Goal: Task Accomplishment & Management: Manage account settings

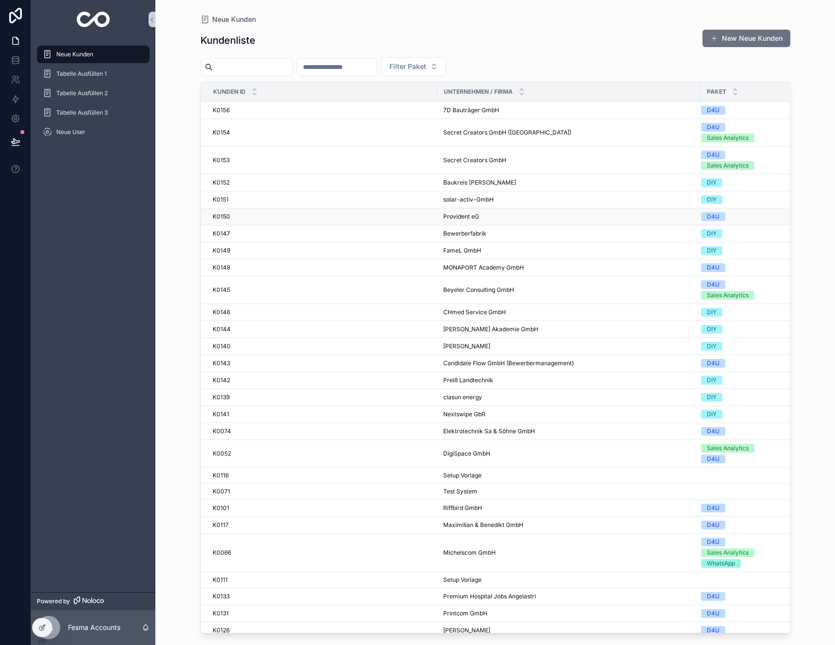
click at [327, 221] on td "K0150 K0150" at bounding box center [319, 216] width 237 height 17
click at [327, 214] on div "K0150 K0150" at bounding box center [322, 217] width 219 height 8
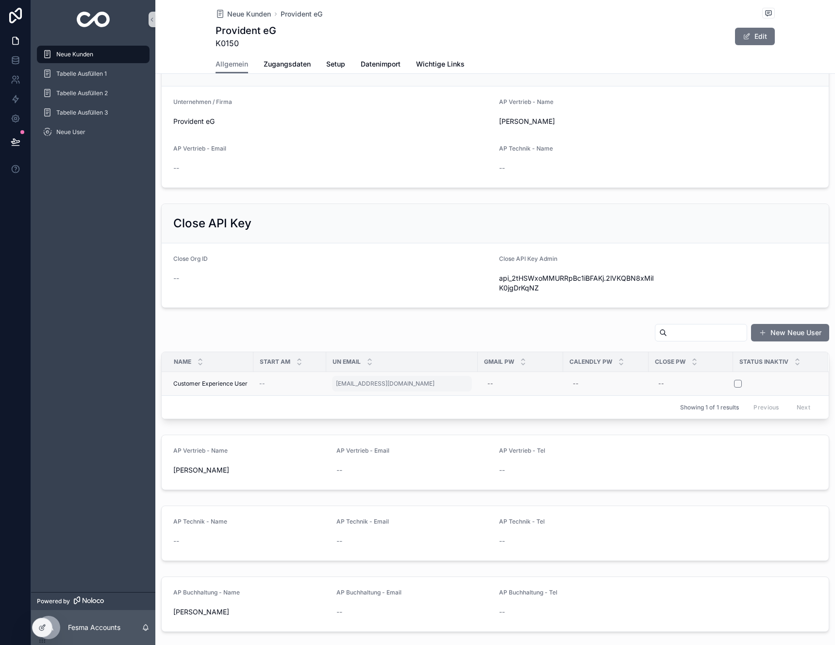
scroll to position [297, 0]
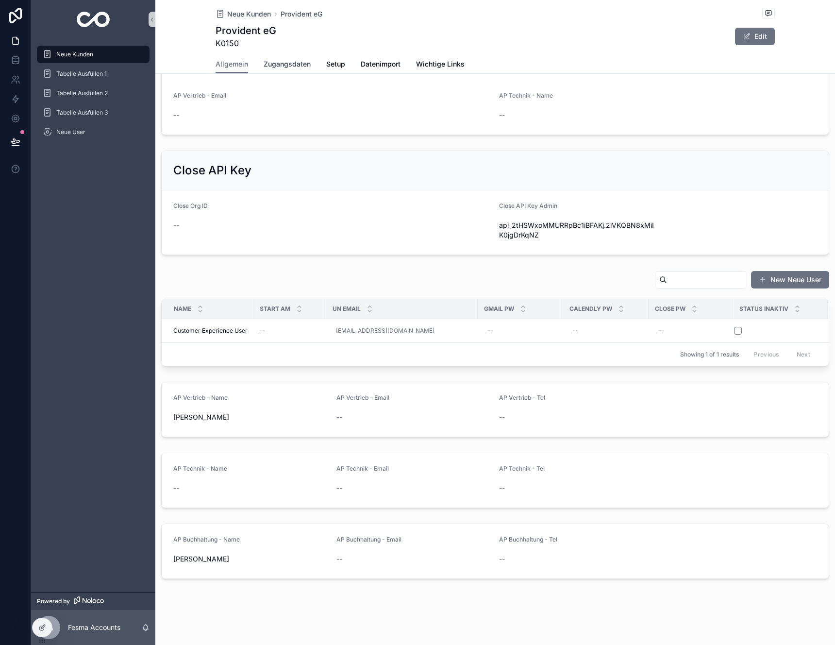
click at [276, 67] on span "Zugangsdaten" at bounding box center [287, 64] width 47 height 10
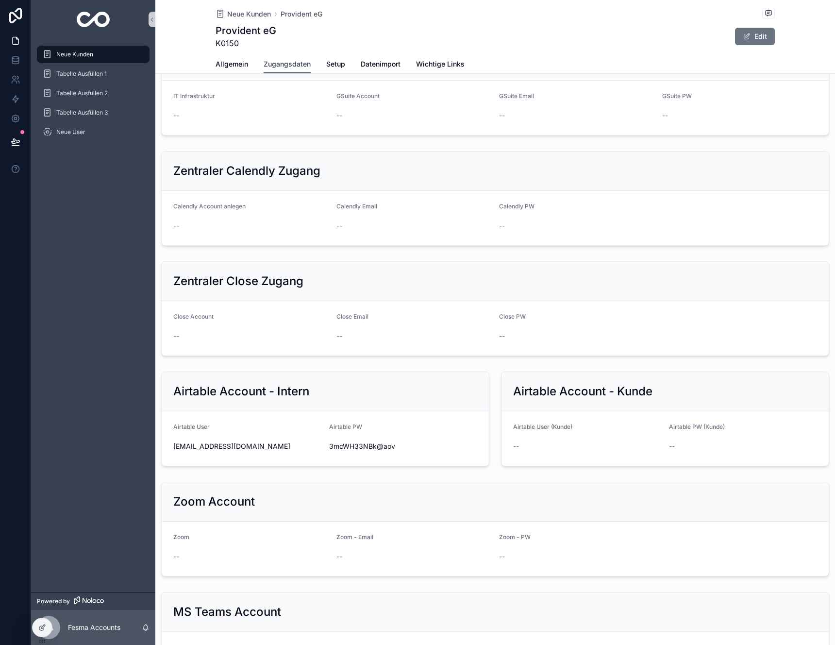
scroll to position [300, 0]
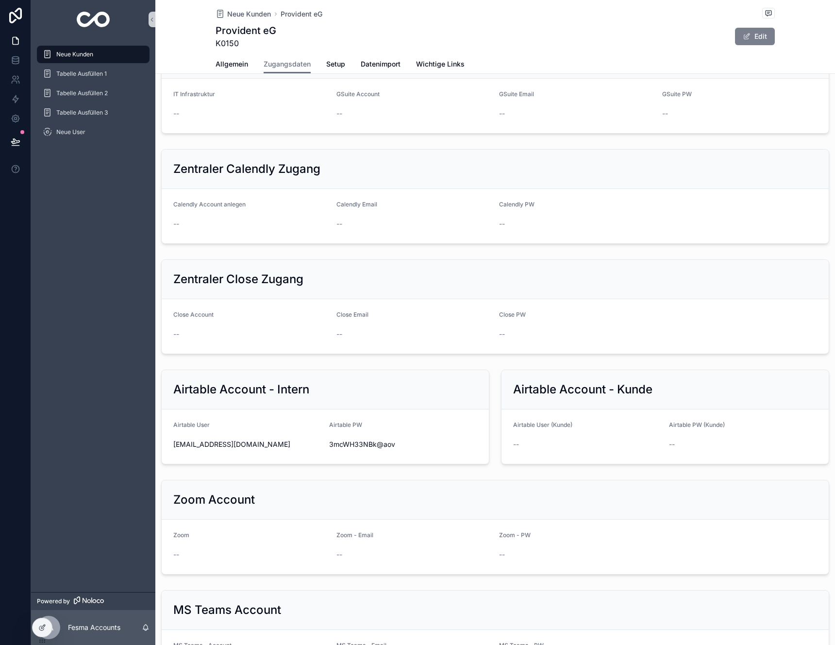
click at [762, 37] on button "Edit" at bounding box center [755, 36] width 40 height 17
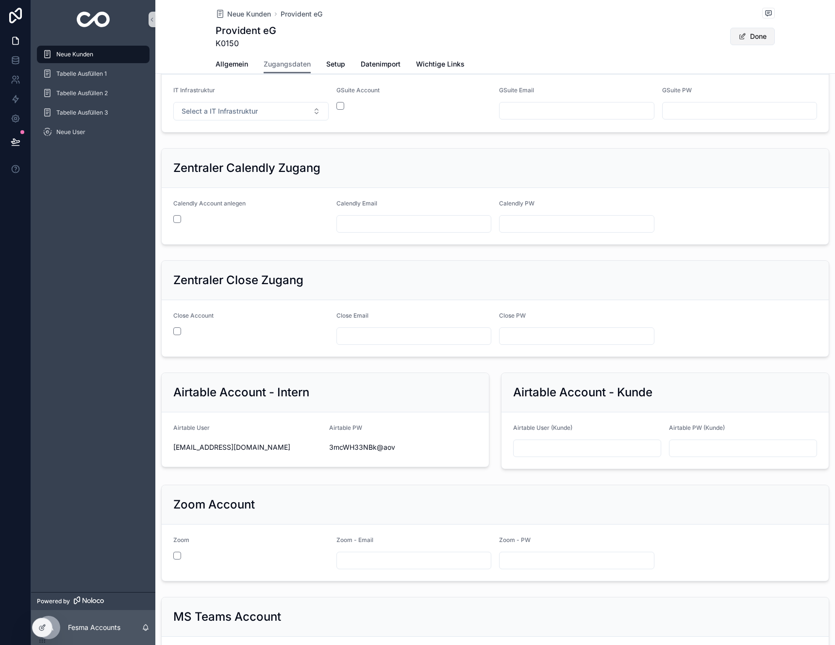
scroll to position [283, 0]
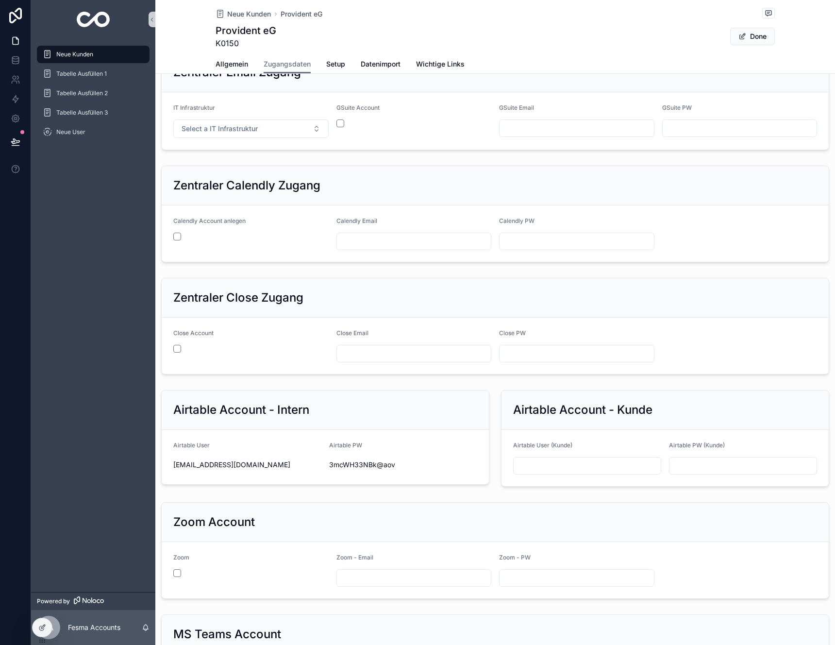
click at [695, 471] on input "scrollable content" at bounding box center [743, 466] width 147 height 14
paste input "**********"
type input "**********"
click at [590, 462] on input "scrollable content" at bounding box center [587, 466] width 147 height 14
paste input "**********"
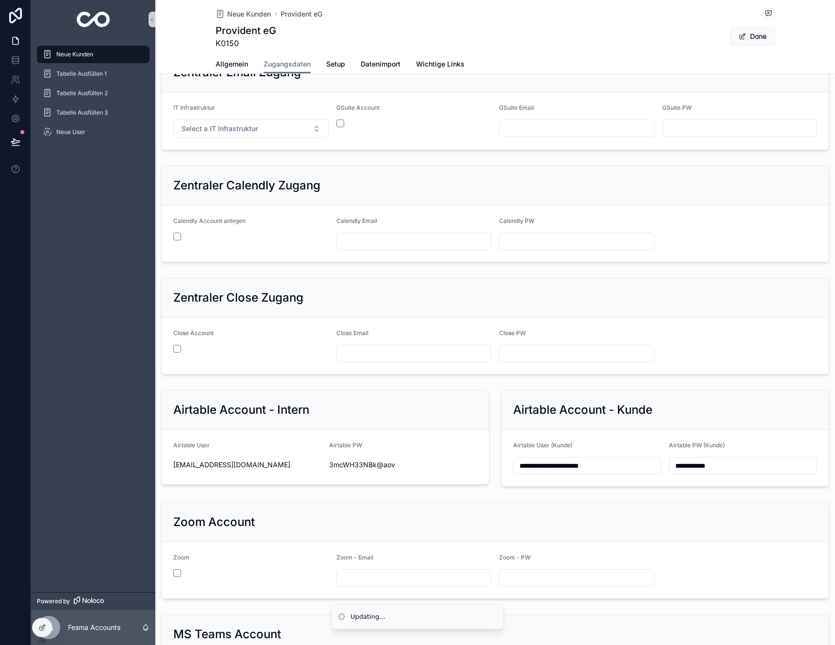
type input "**********"
click at [749, 39] on button "Done" at bounding box center [752, 36] width 45 height 17
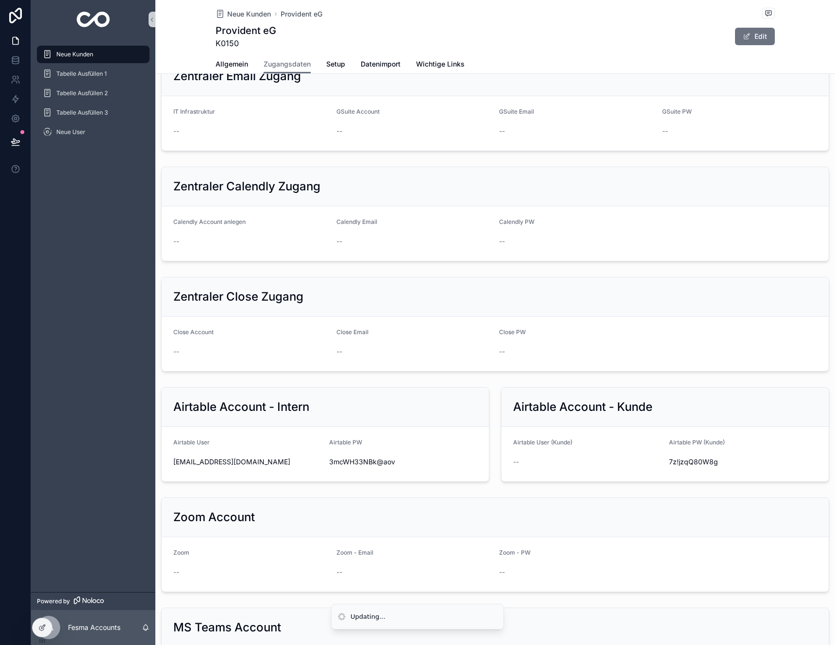
scroll to position [300, 0]
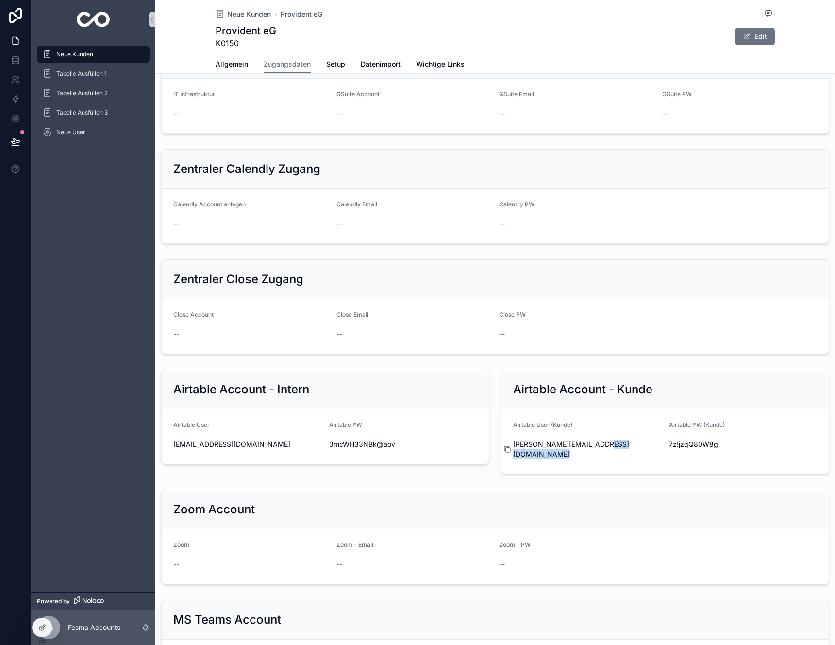
drag, startPoint x: 604, startPoint y: 444, endPoint x: 510, endPoint y: 446, distance: 93.3
click at [513, 446] on div "[PERSON_NAME][EMAIL_ADDRESS][DOMAIN_NAME]" at bounding box center [587, 449] width 148 height 19
click at [506, 445] on icon "scrollable content" at bounding box center [508, 449] width 8 height 8
click at [701, 439] on div "7z!jzqQ80W8g" at bounding box center [743, 445] width 148 height 16
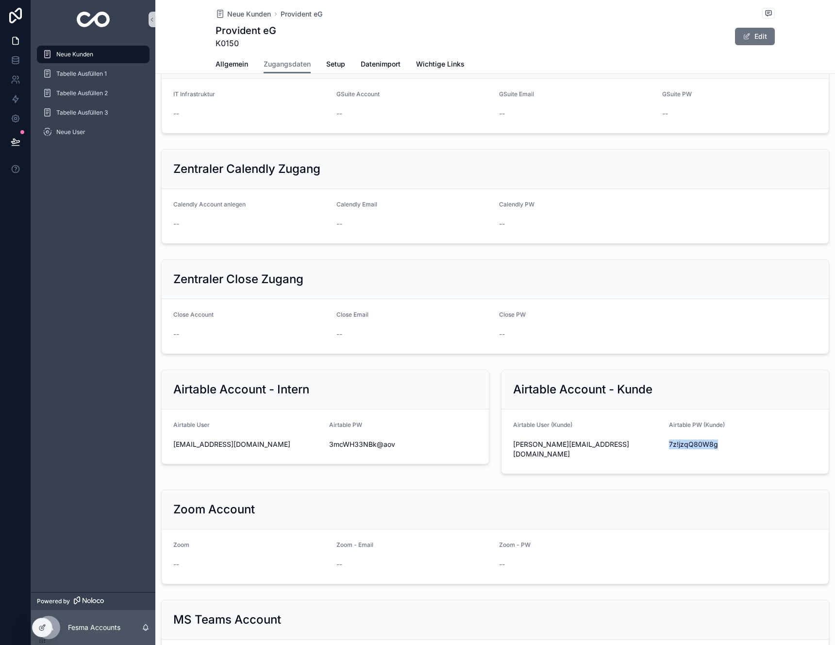
click at [701, 439] on div "7z!jzqQ80W8g" at bounding box center [743, 445] width 148 height 16
copy div "7z!jzqQ80W8g"
click at [624, 472] on div "API Keys Übersicht Close API Key Admin api_2tHSWxoMMURRpBc1iBFAKj.2lVKQBN8xMiIK…" at bounding box center [495, 403] width 680 height 1237
click at [608, 450] on div "[PERSON_NAME][EMAIL_ADDRESS][DOMAIN_NAME]" at bounding box center [587, 449] width 148 height 25
drag, startPoint x: 602, startPoint y: 450, endPoint x: 510, endPoint y: 444, distance: 91.9
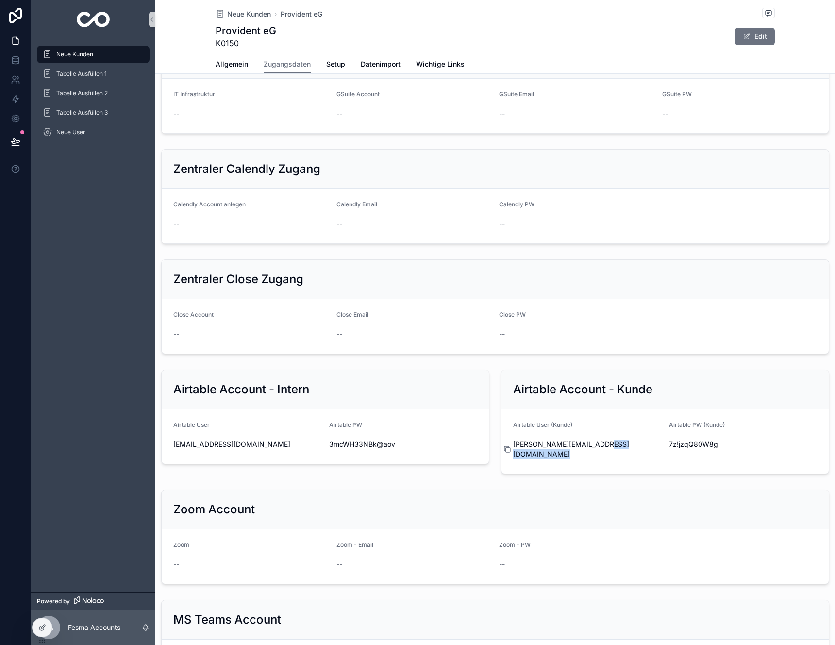
click at [513, 444] on div "[PERSON_NAME][EMAIL_ADDRESS][DOMAIN_NAME]" at bounding box center [587, 449] width 148 height 25
click at [505, 445] on icon "scrollable content" at bounding box center [508, 449] width 8 height 8
click at [692, 447] on span "7z!jzqQ80W8g" at bounding box center [743, 445] width 148 height 10
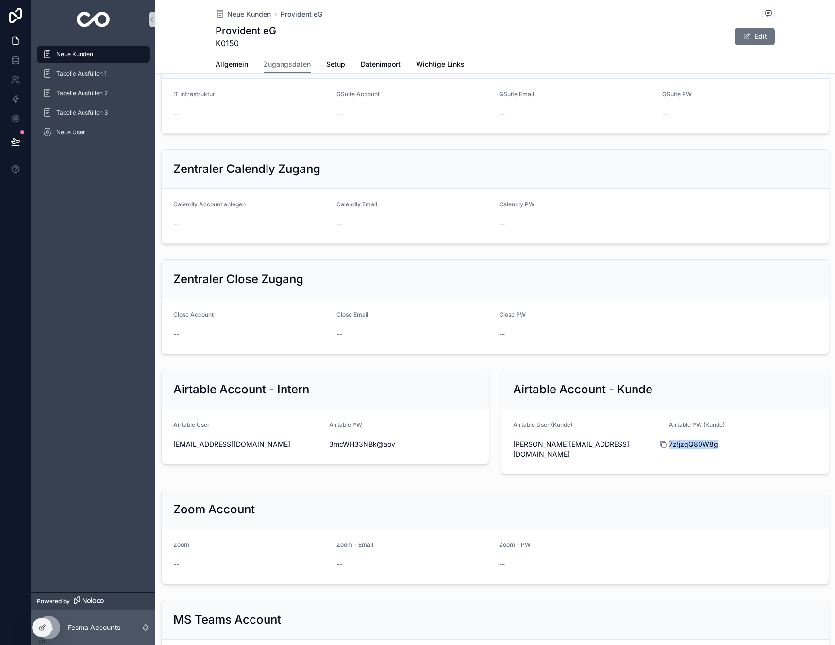
copy div "7z!jzqQ80W8g"
click at [605, 455] on form "Airtable User (Kunde) [PERSON_NAME][EMAIL_ADDRESS][DOMAIN_NAME] Airtable PW (Ku…" at bounding box center [665, 441] width 327 height 64
click at [506, 448] on icon "scrollable content" at bounding box center [508, 450] width 4 height 4
click at [686, 448] on span "7z!jzqQ80W8g" at bounding box center [743, 445] width 148 height 10
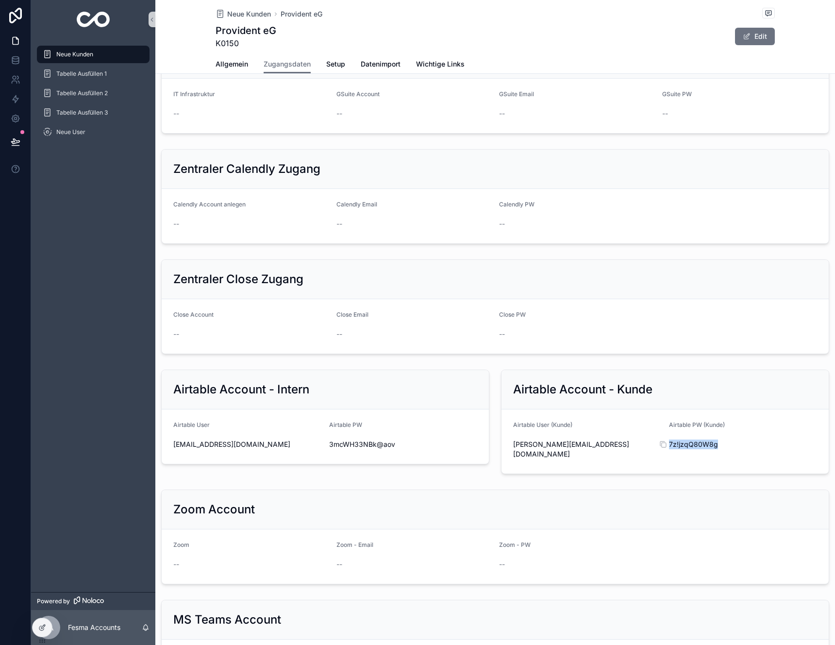
click at [686, 448] on span "7z!jzqQ80W8g" at bounding box center [743, 445] width 148 height 10
copy div "7z!jzqQ80W8g"
click at [381, 61] on span "Datenimport" at bounding box center [381, 64] width 40 height 10
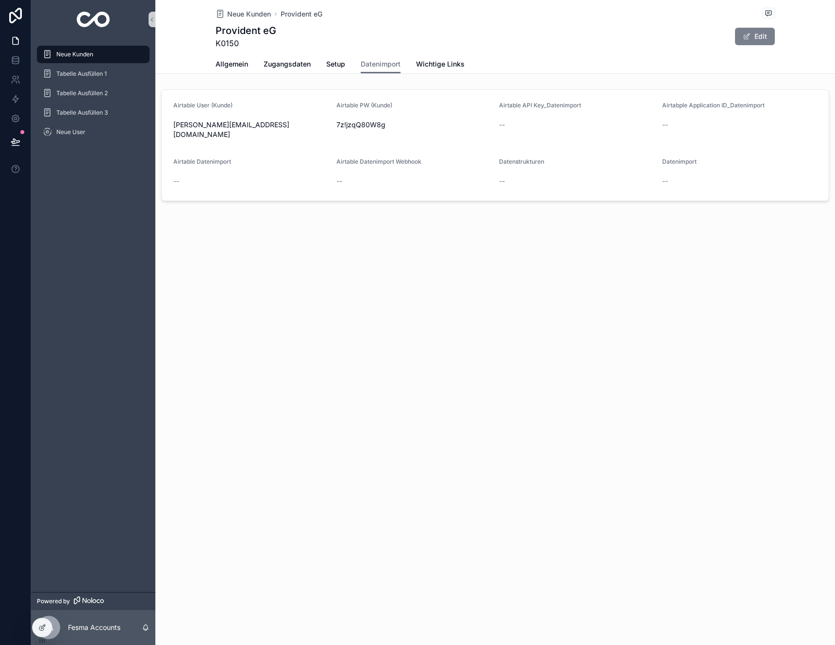
click at [763, 33] on button "Edit" at bounding box center [755, 36] width 40 height 17
click at [579, 122] on input "scrollable content" at bounding box center [577, 126] width 154 height 14
paste input "**********"
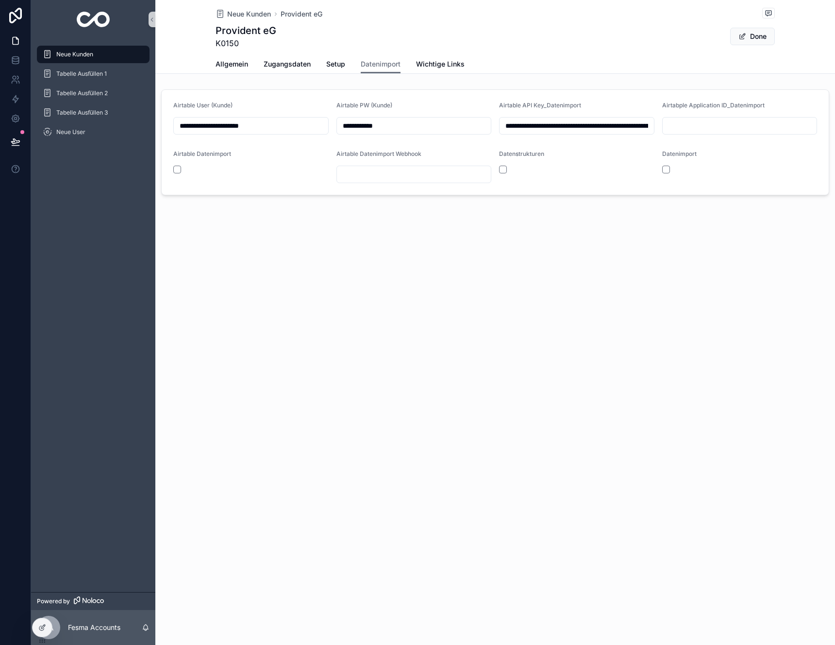
scroll to position [0, 177]
type input "**********"
click at [562, 239] on div "**********" at bounding box center [495, 130] width 680 height 261
click at [752, 36] on span "Done" at bounding box center [752, 36] width 45 height 17
